Goal: Task Accomplishment & Management: Use online tool/utility

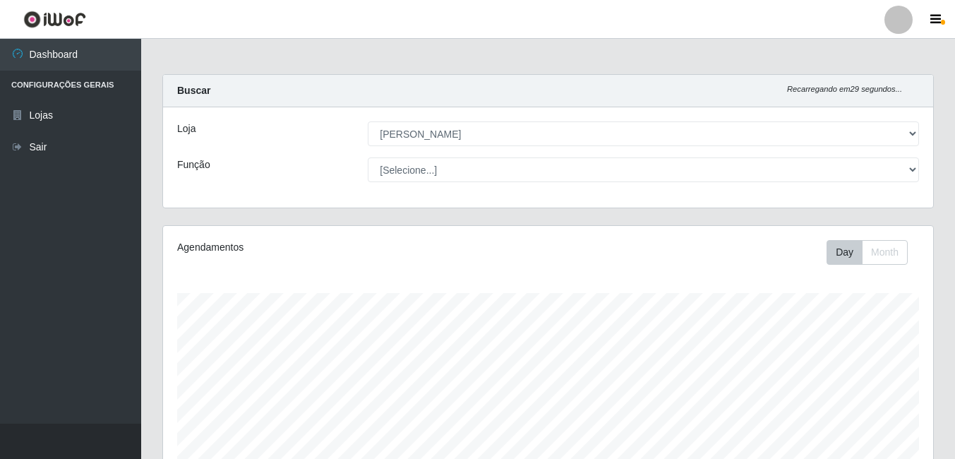
select select "402"
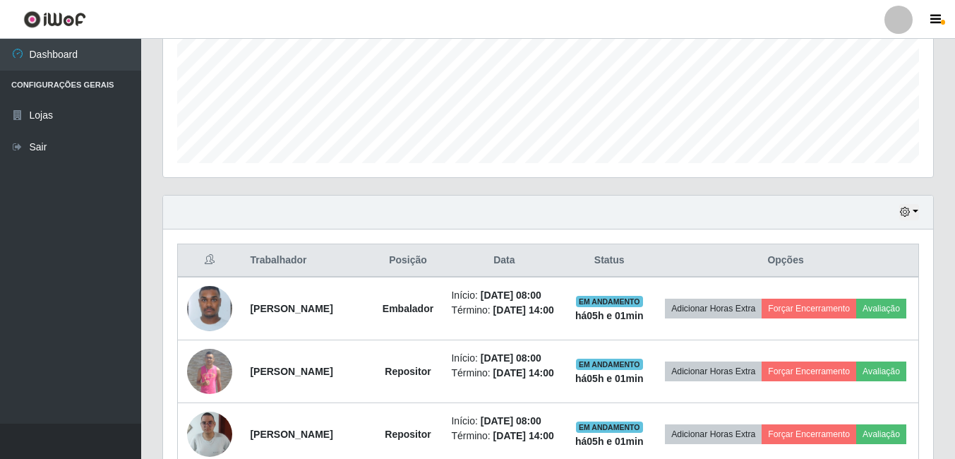
scroll to position [315, 0]
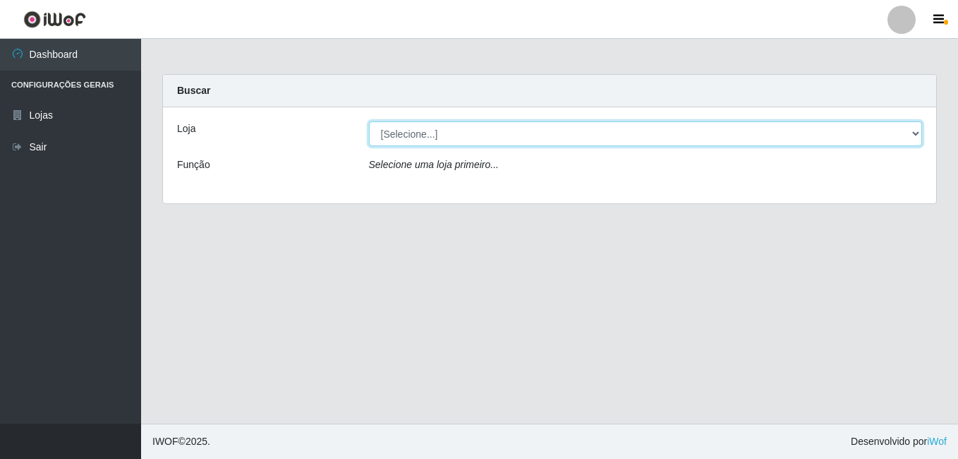
click at [481, 135] on select "[Selecione...] Ajubá Mercado" at bounding box center [646, 133] width 554 height 25
select select "402"
click at [369, 121] on select "[Selecione...] Ajubá Mercado" at bounding box center [646, 133] width 554 height 25
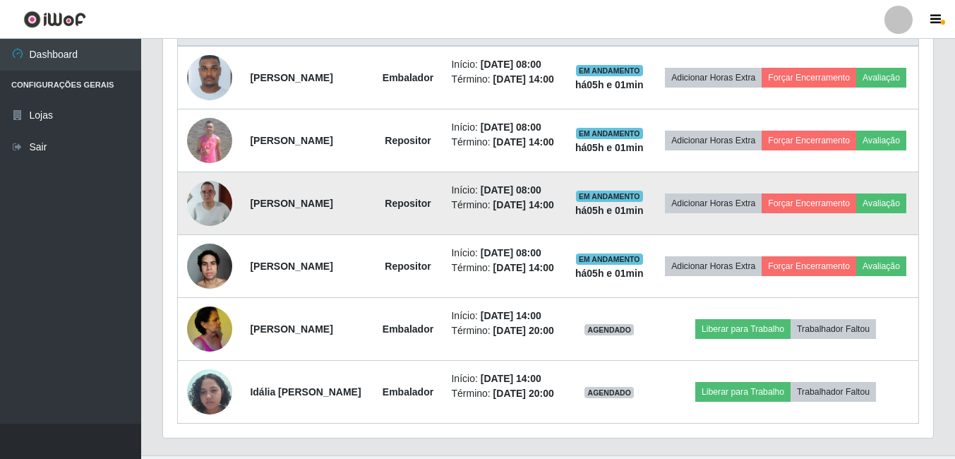
scroll to position [597, 0]
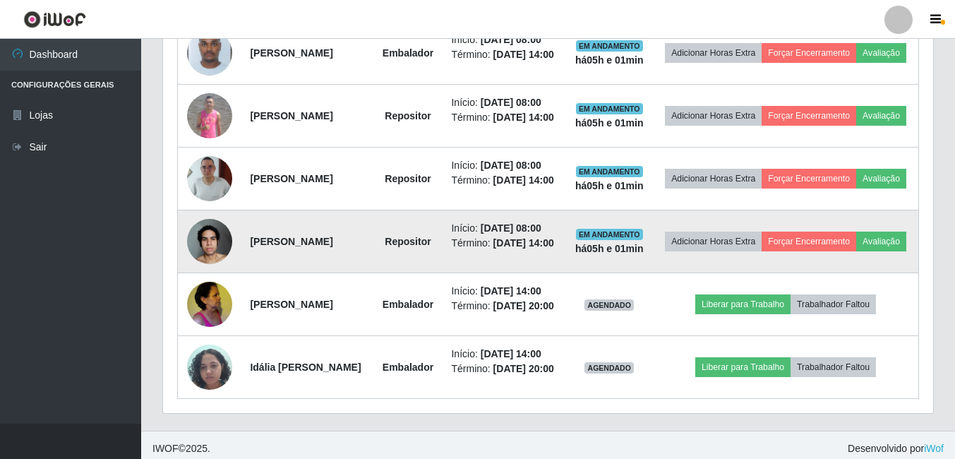
click at [203, 270] on img at bounding box center [209, 241] width 45 height 60
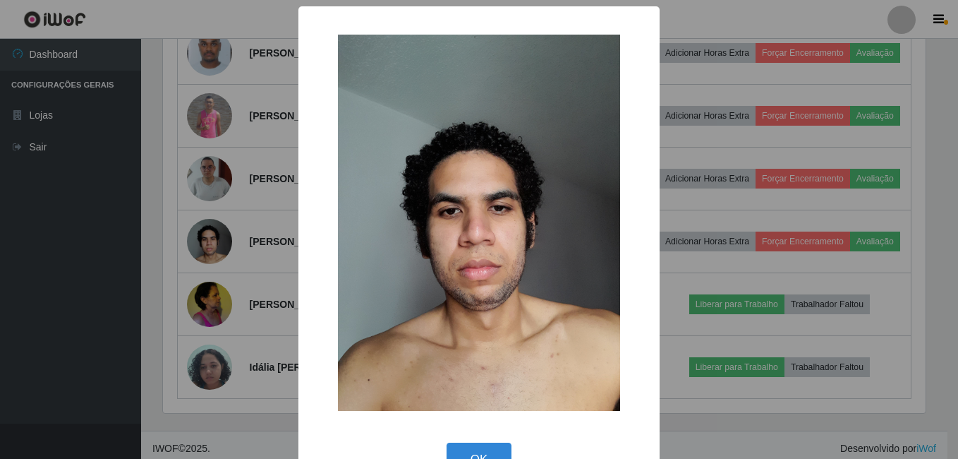
click at [54, 318] on div "× OK Cancel" at bounding box center [479, 229] width 958 height 459
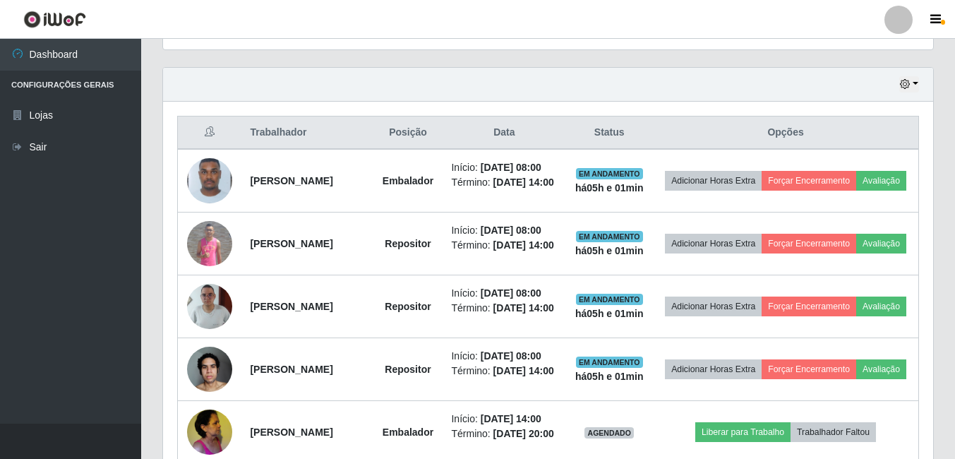
scroll to position [456, 0]
